Goal: Connect with others: Connect with others

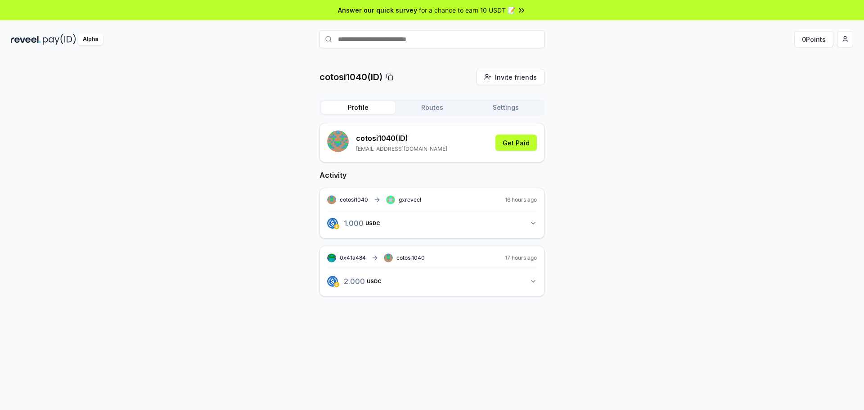
drag, startPoint x: 355, startPoint y: 83, endPoint x: 580, endPoint y: 68, distance: 226.0
click at [355, 83] on p "cotosi1040(ID)" at bounding box center [351, 77] width 63 height 13
click at [843, 36] on html "Answer our quick survey for a chance to earn 10 USDT 📝 Alpha 0 Points cotosi104…" at bounding box center [432, 205] width 864 height 410
click at [798, 80] on div "View Profile" at bounding box center [803, 77] width 100 height 15
click at [839, 40] on html "Answer our quick survey for a chance to earn 10 USDT 📝 Alpha 0 Points cotosi104…" at bounding box center [432, 205] width 864 height 410
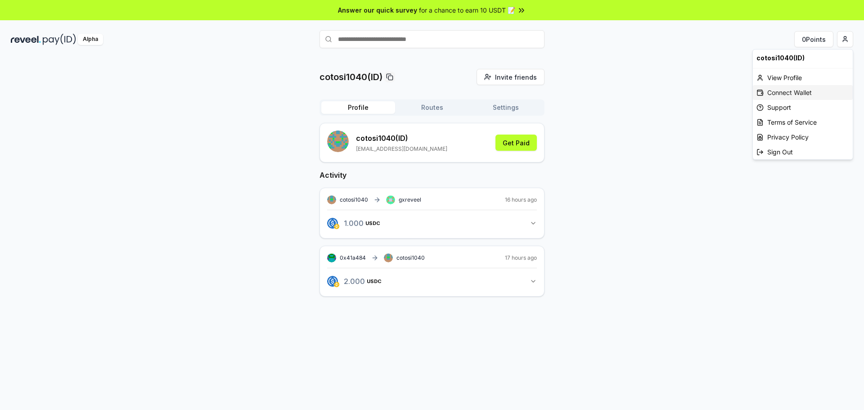
click at [808, 92] on div "Connect Wallet" at bounding box center [803, 92] width 100 height 15
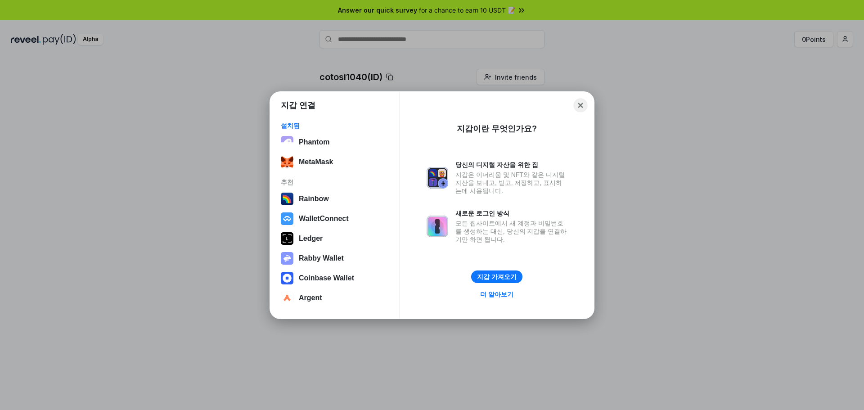
click at [585, 103] on button "Close" at bounding box center [581, 105] width 14 height 14
